Goal: Navigation & Orientation: Find specific page/section

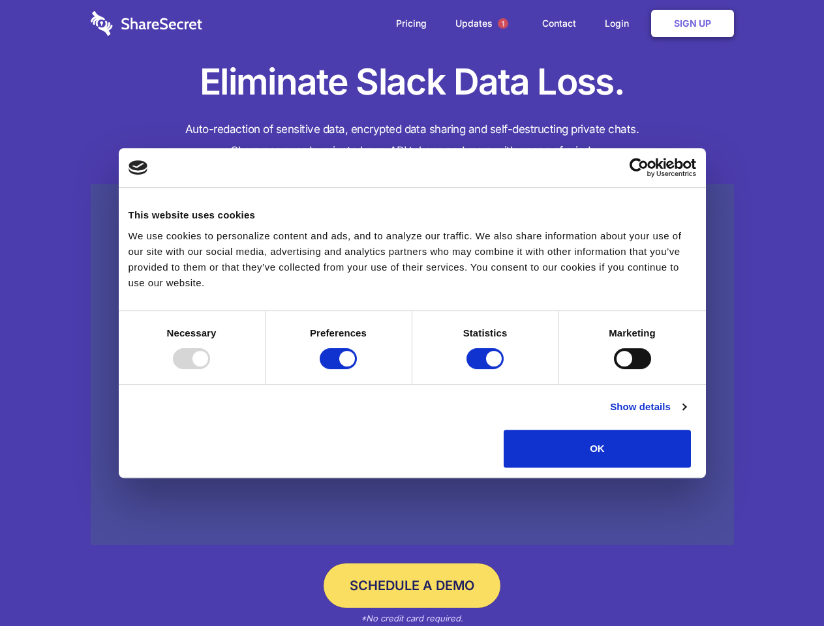
click at [210, 369] on div at bounding box center [191, 358] width 37 height 21
click at [357, 369] on input "Preferences" at bounding box center [338, 358] width 37 height 21
checkbox input "false"
click at [487, 369] on input "Statistics" at bounding box center [484, 358] width 37 height 21
checkbox input "false"
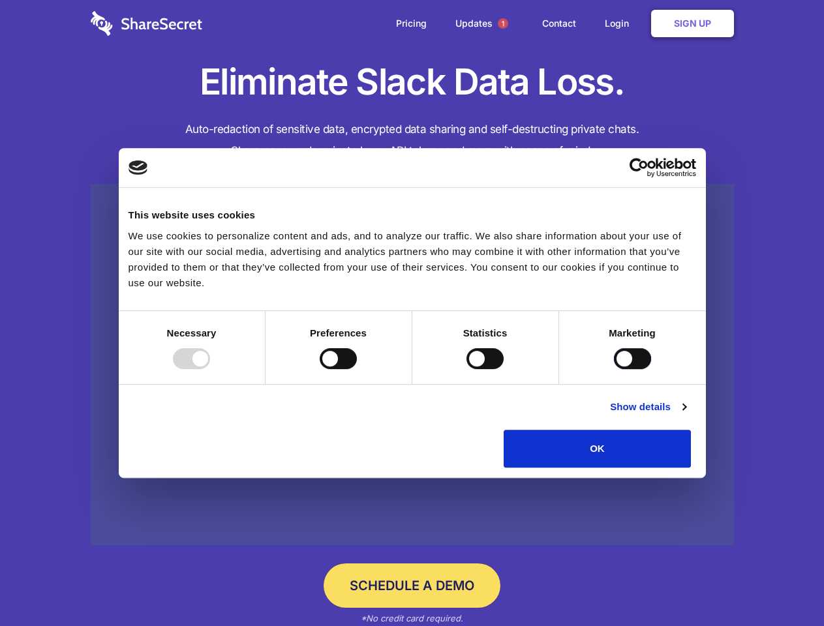
click at [614, 369] on input "Marketing" at bounding box center [632, 358] width 37 height 21
checkbox input "true"
click at [685, 415] on link "Show details" at bounding box center [648, 407] width 76 height 16
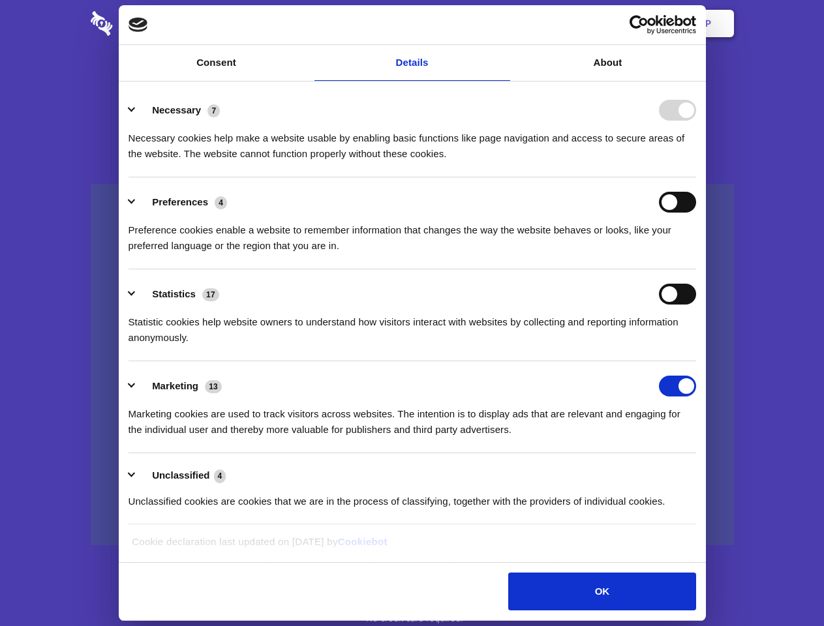
click at [696, 177] on li "Necessary 7 Necessary cookies help make a website usable by enabling basic func…" at bounding box center [411, 131] width 567 height 92
click at [502, 23] on span "1" at bounding box center [503, 23] width 10 height 10
